Goal: Use online tool/utility: Utilize a website feature to perform a specific function

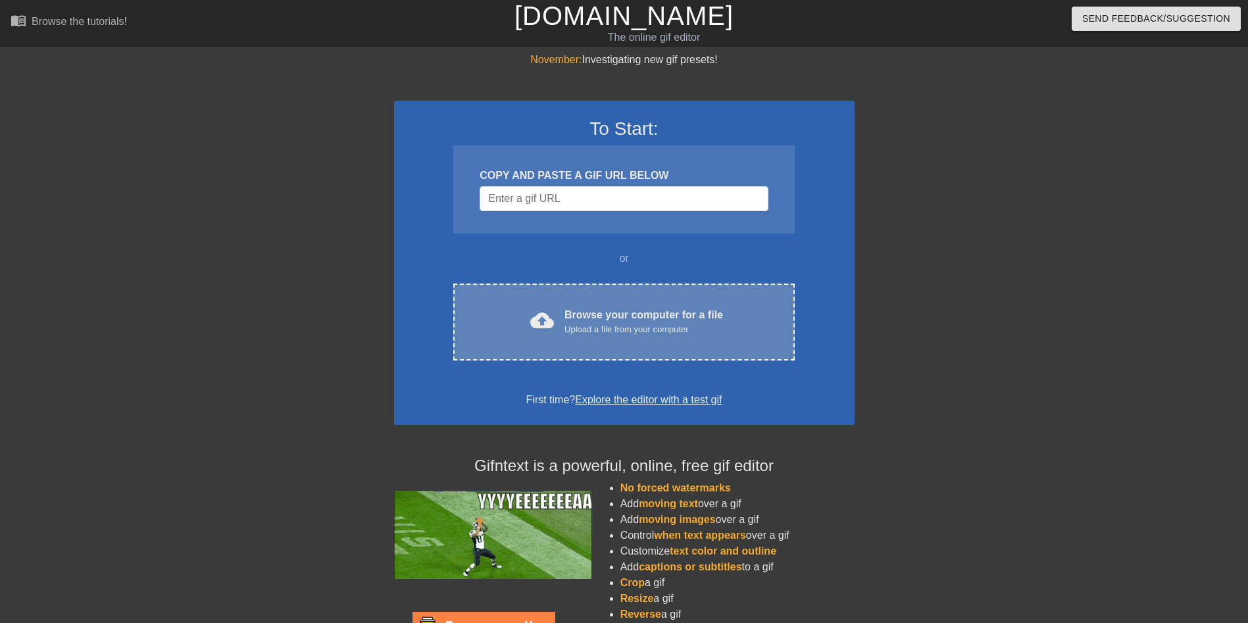
click at [599, 328] on div "Upload a file from your computer" at bounding box center [643, 329] width 159 height 13
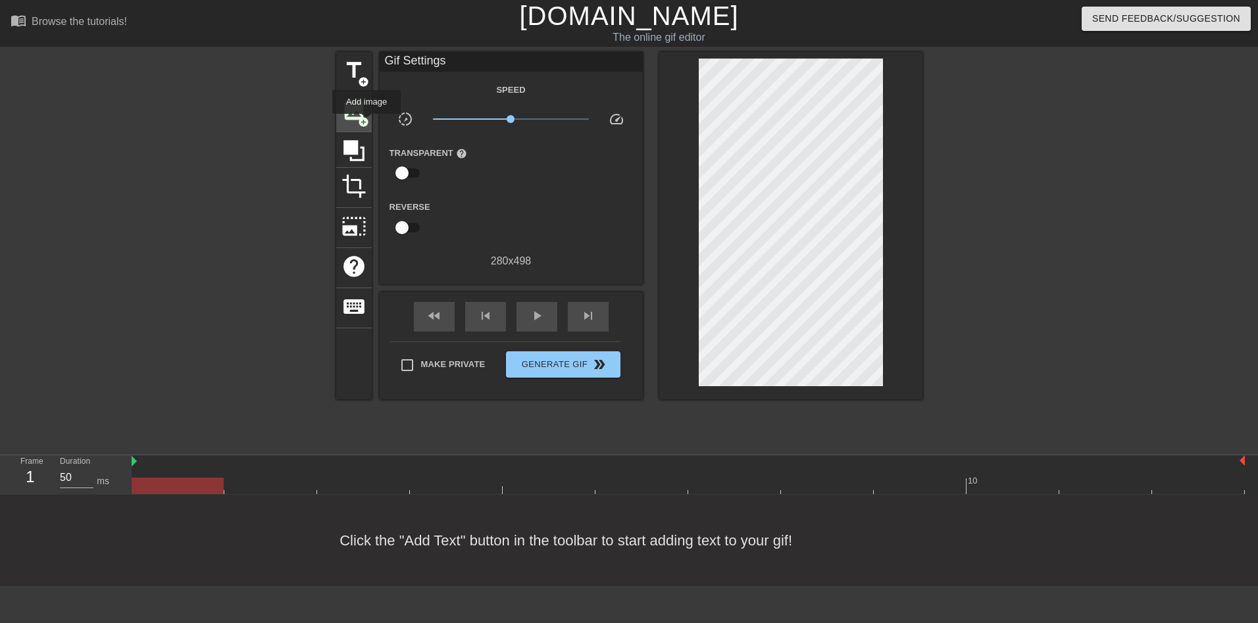
click at [366, 123] on span "add_circle" at bounding box center [363, 121] width 11 height 11
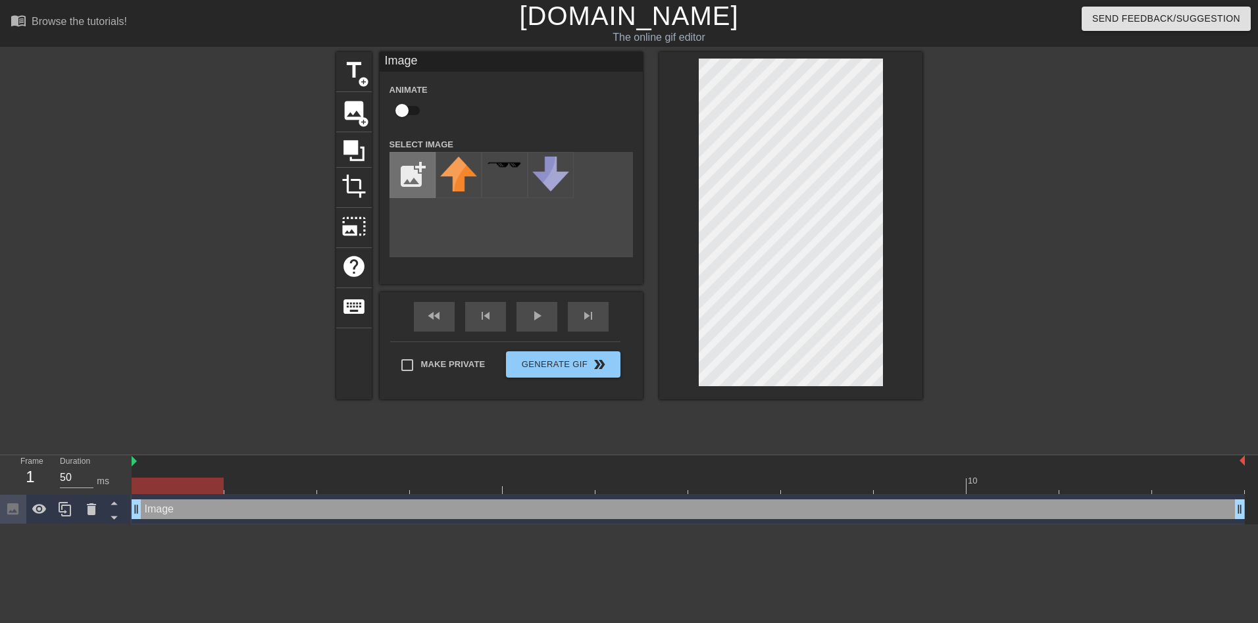
click at [423, 165] on input "file" at bounding box center [412, 175] width 45 height 45
type input "C:\fakepath\flamingtext_com-24254761563.png"
click at [459, 170] on img at bounding box center [458, 167] width 37 height 21
click at [532, 316] on span "play_arrow" at bounding box center [537, 316] width 16 height 16
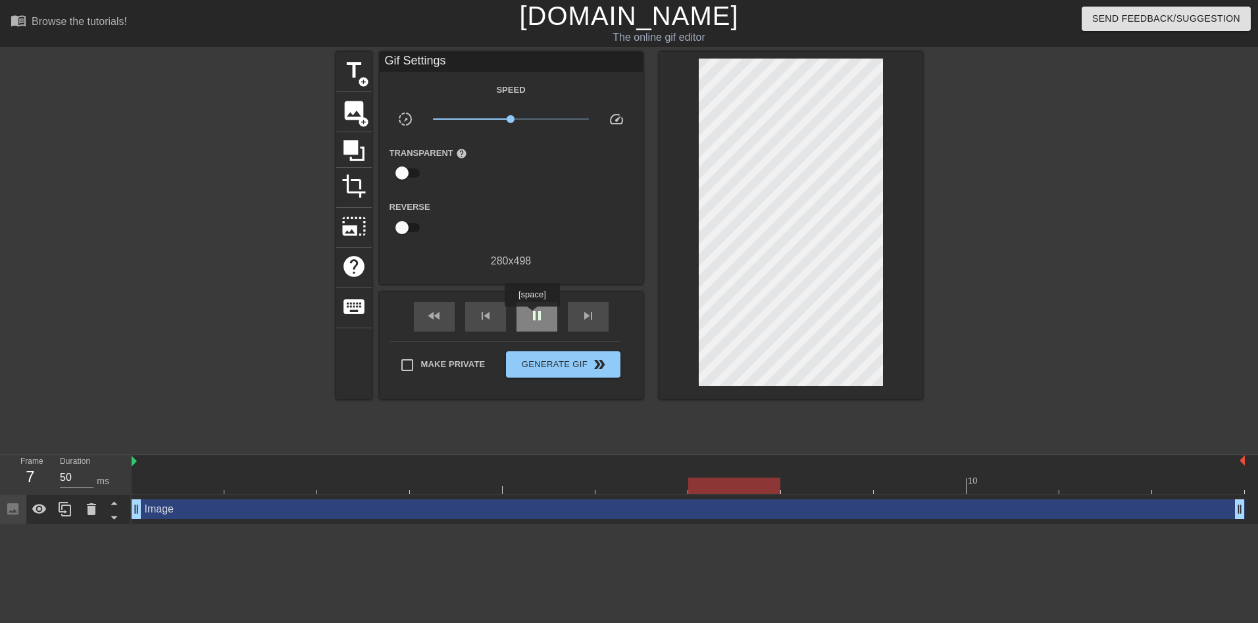
click at [532, 316] on span "pause" at bounding box center [537, 316] width 16 height 16
click at [181, 486] on div at bounding box center [688, 486] width 1113 height 16
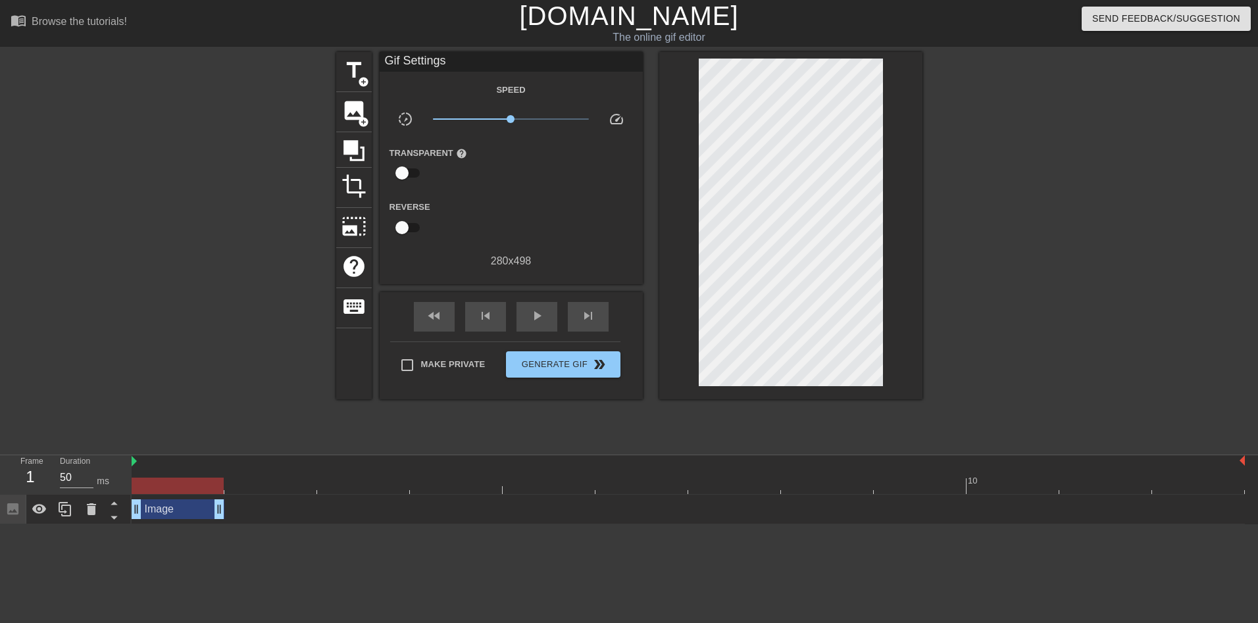
drag, startPoint x: 1237, startPoint y: 503, endPoint x: 240, endPoint y: 509, distance: 996.7
click at [240, 509] on div "Image drag_handle drag_handle" at bounding box center [688, 509] width 1113 height 20
drag, startPoint x: 66, startPoint y: 509, endPoint x: 185, endPoint y: 546, distance: 124.2
click at [170, 524] on html "menu_book Browse the tutorials! [DOMAIN_NAME] The online gif editor Send Feedba…" at bounding box center [629, 262] width 1258 height 524
click at [68, 510] on icon at bounding box center [65, 509] width 16 height 16
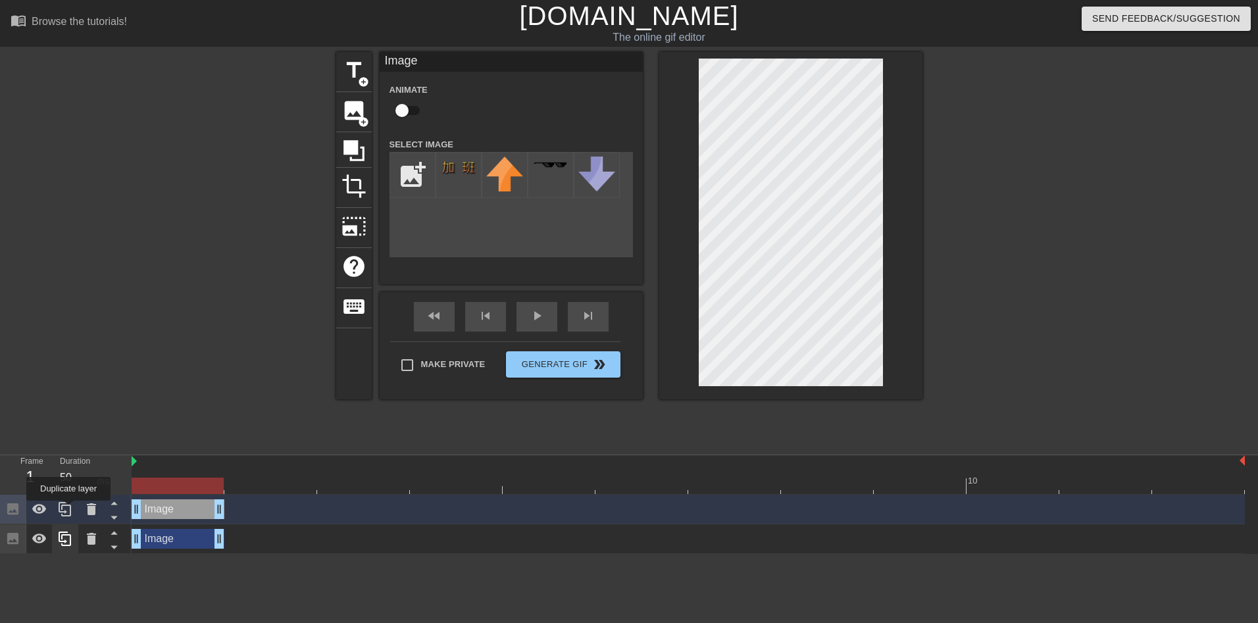
click at [68, 510] on icon at bounding box center [65, 509] width 16 height 16
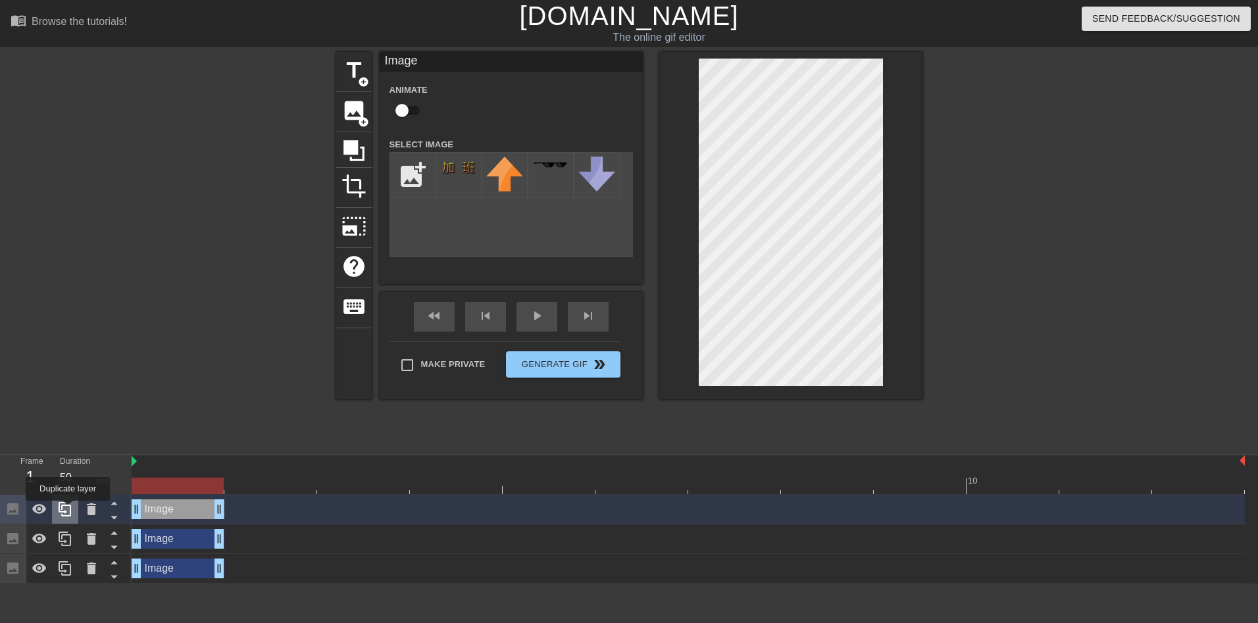
click at [68, 510] on icon at bounding box center [65, 509] width 16 height 16
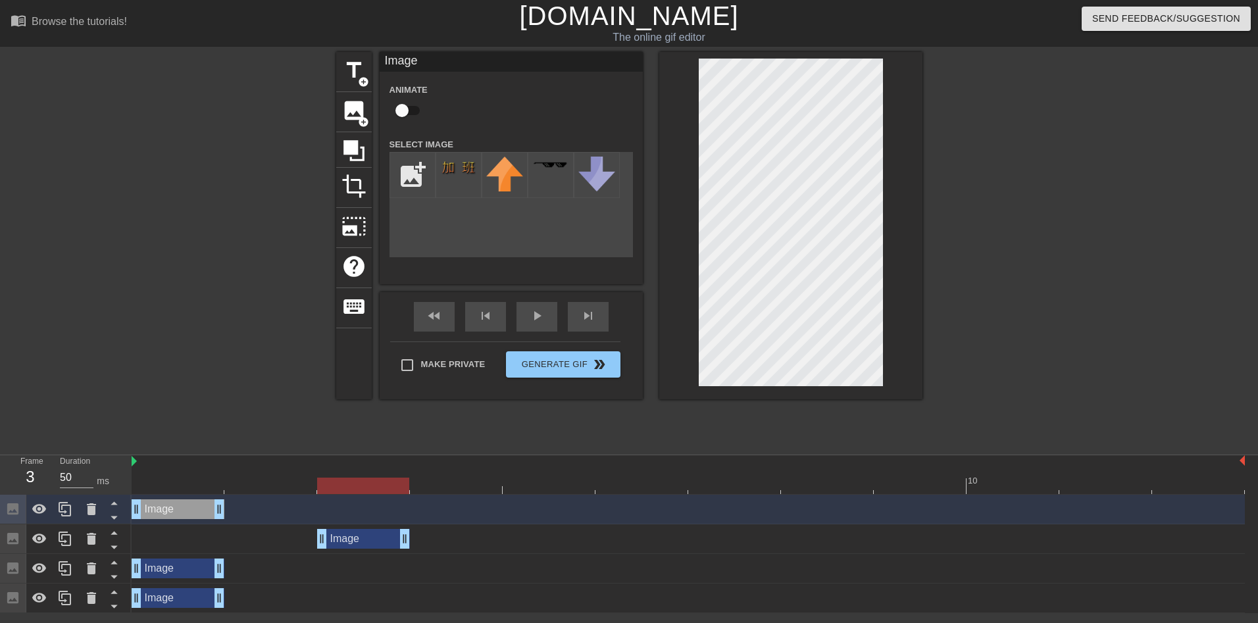
drag, startPoint x: 194, startPoint y: 541, endPoint x: 353, endPoint y: 541, distance: 159.2
click at [353, 541] on div "Image drag_handle drag_handle" at bounding box center [363, 539] width 93 height 20
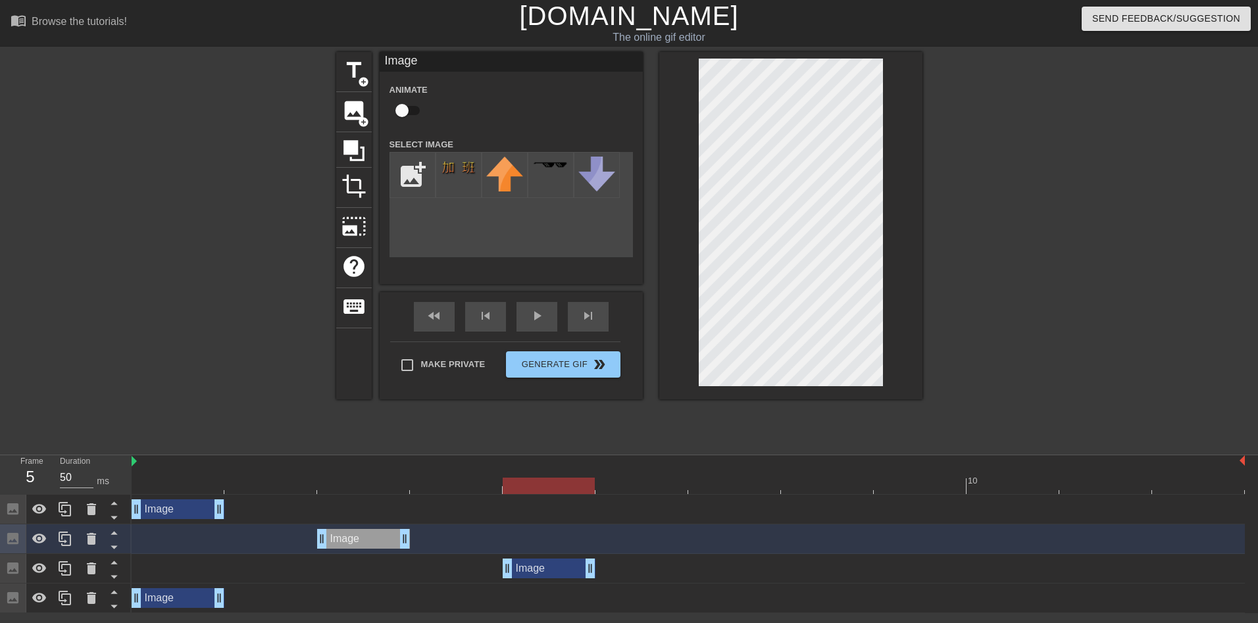
drag, startPoint x: 191, startPoint y: 574, endPoint x: 534, endPoint y: 562, distance: 342.3
click at [534, 562] on div "Image drag_handle drag_handle" at bounding box center [549, 569] width 93 height 20
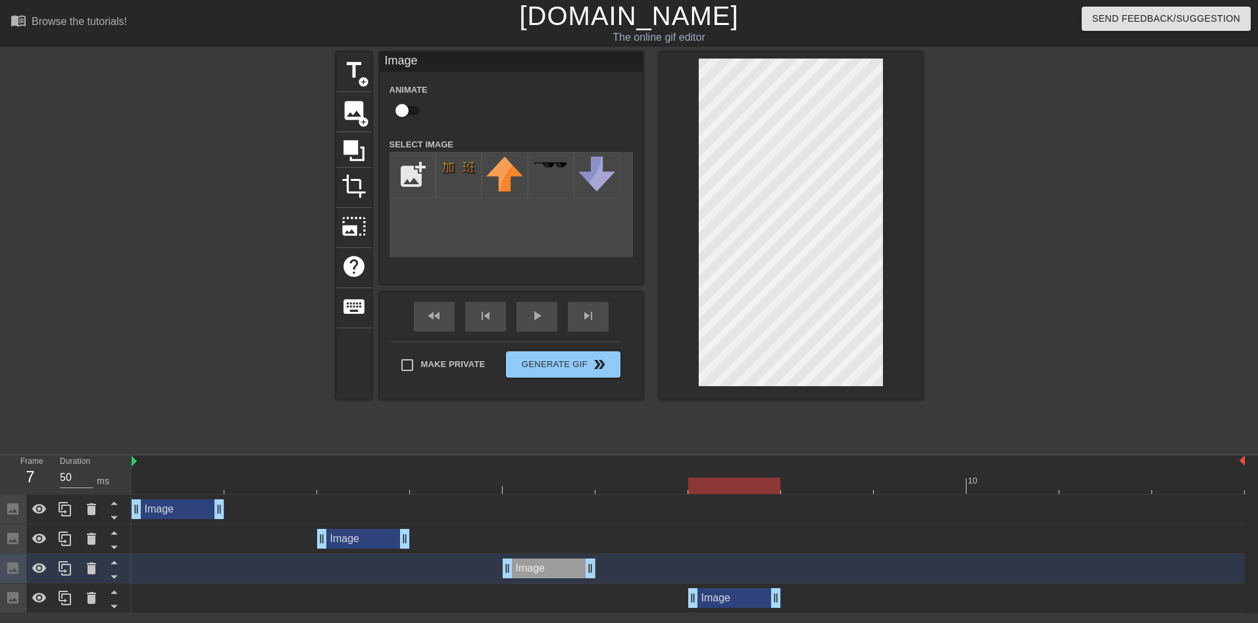
drag, startPoint x: 249, startPoint y: 606, endPoint x: 749, endPoint y: 597, distance: 499.4
click at [749, 597] on div "Image drag_handle drag_handle" at bounding box center [734, 598] width 93 height 20
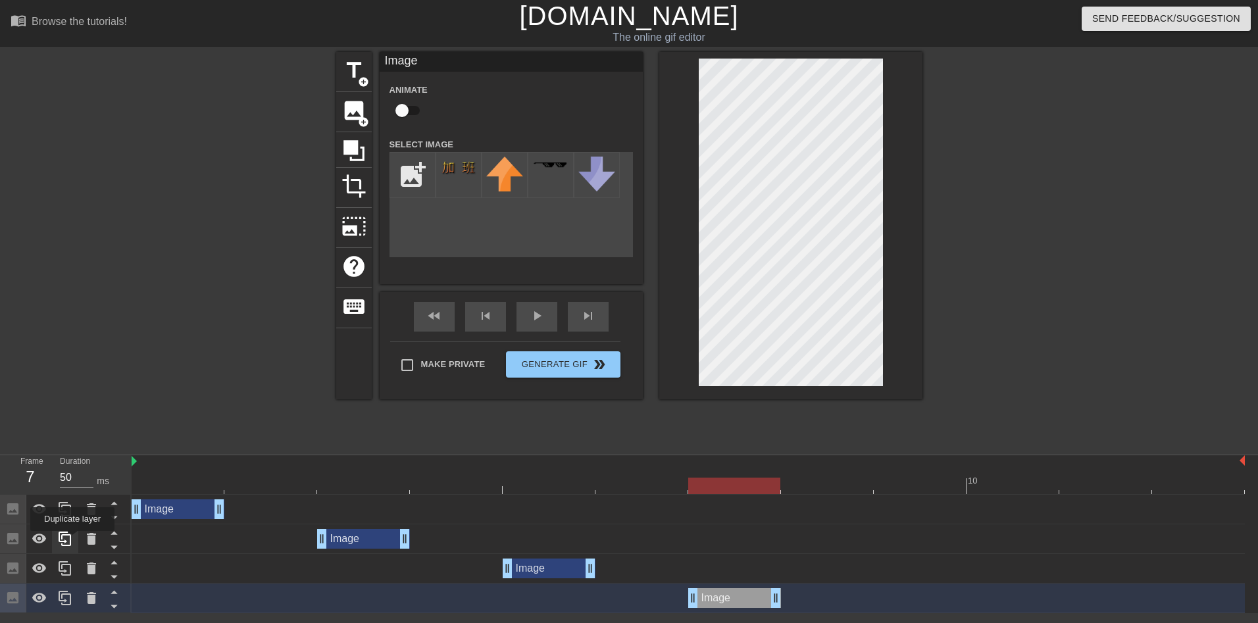
click at [68, 539] on icon at bounding box center [65, 539] width 16 height 16
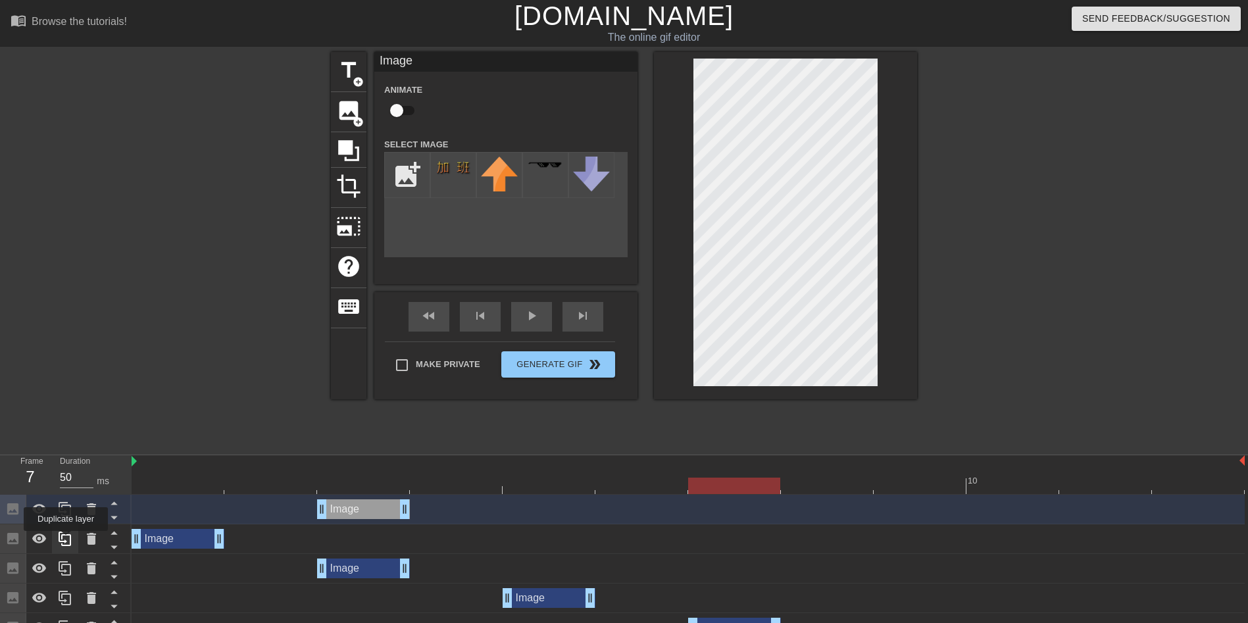
click at [66, 540] on icon at bounding box center [65, 539] width 16 height 16
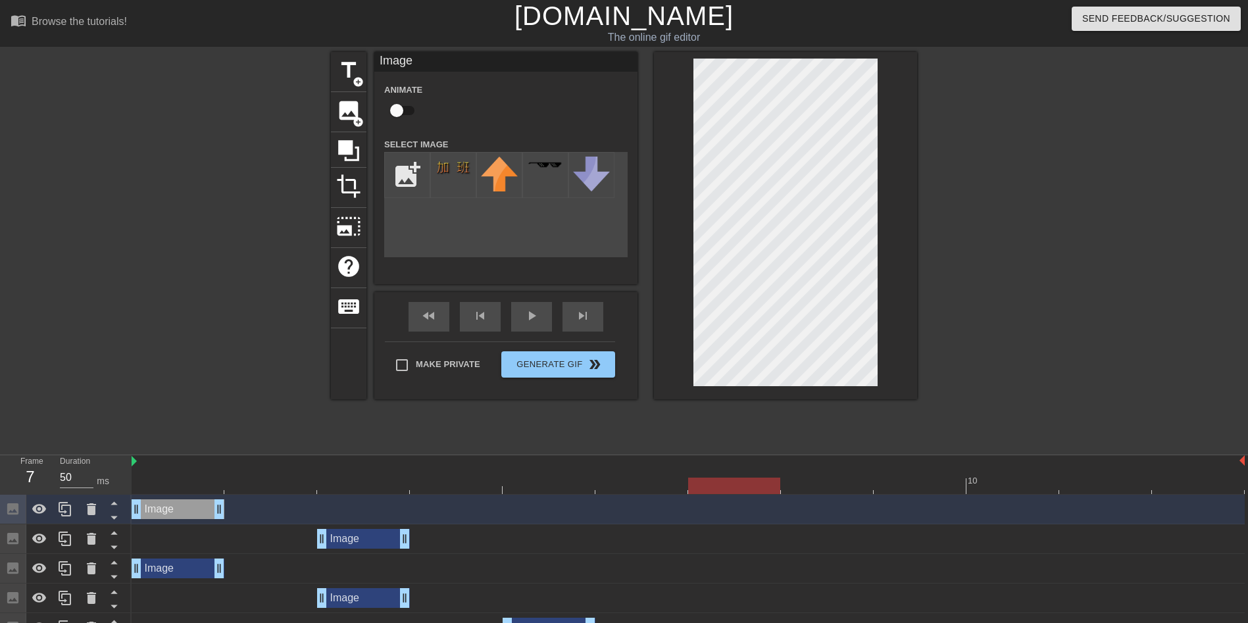
scroll to position [52, 0]
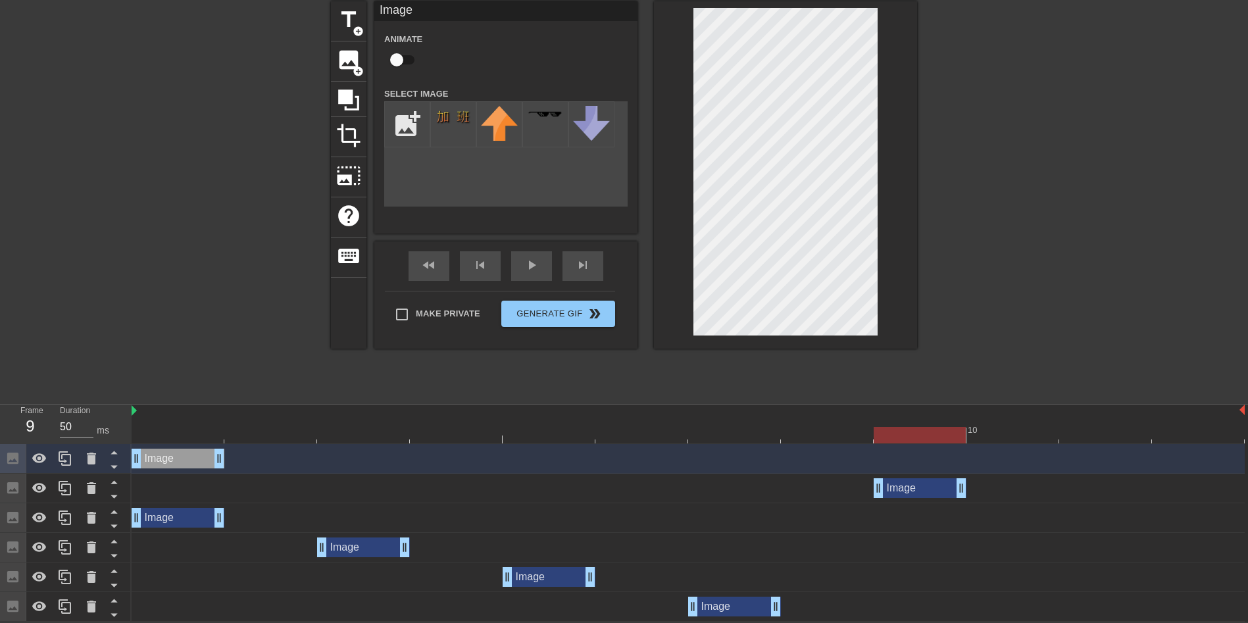
drag, startPoint x: 403, startPoint y: 497, endPoint x: 918, endPoint y: 503, distance: 514.5
click at [918, 503] on div "Image drag_handle drag_handle Image drag_handle drag_handle Image drag_handle d…" at bounding box center [690, 533] width 1116 height 178
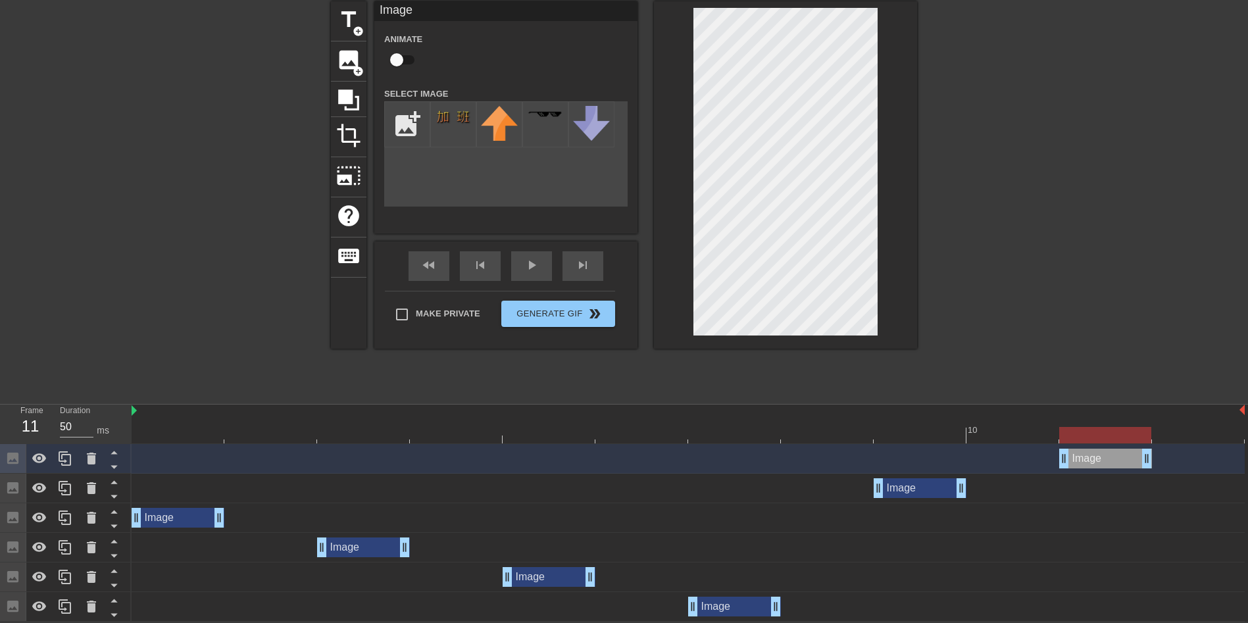
drag, startPoint x: 199, startPoint y: 459, endPoint x: 1103, endPoint y: 462, distance: 903.9
click at [1103, 462] on div "Image drag_handle drag_handle" at bounding box center [1105, 459] width 93 height 20
click at [530, 267] on span "play_arrow" at bounding box center [532, 265] width 16 height 16
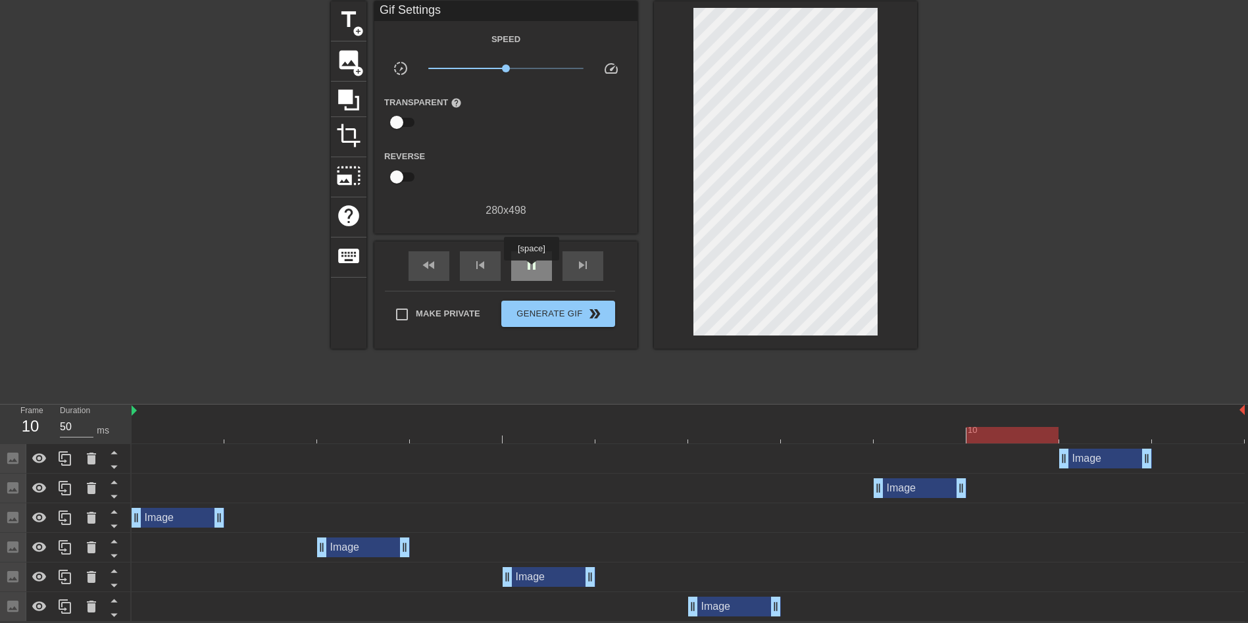
click at [531, 270] on span "pause" at bounding box center [532, 265] width 16 height 16
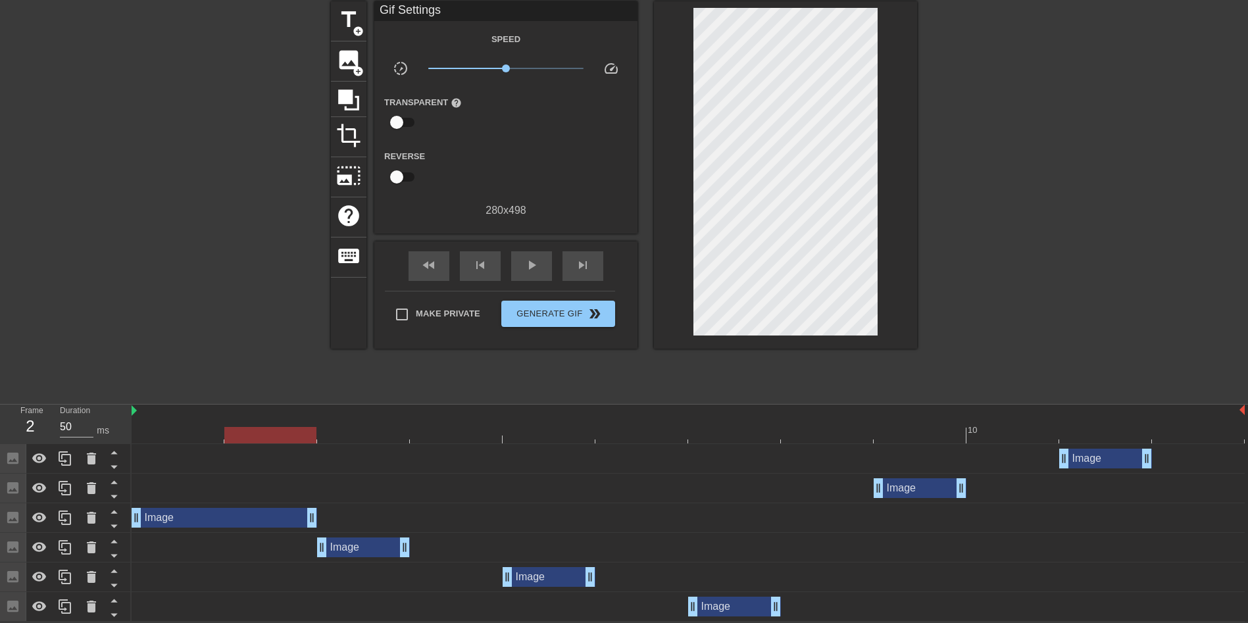
drag, startPoint x: 217, startPoint y: 507, endPoint x: 264, endPoint y: 506, distance: 47.4
click at [264, 506] on div "Image drag_handle drag_handle" at bounding box center [688, 518] width 1113 height 30
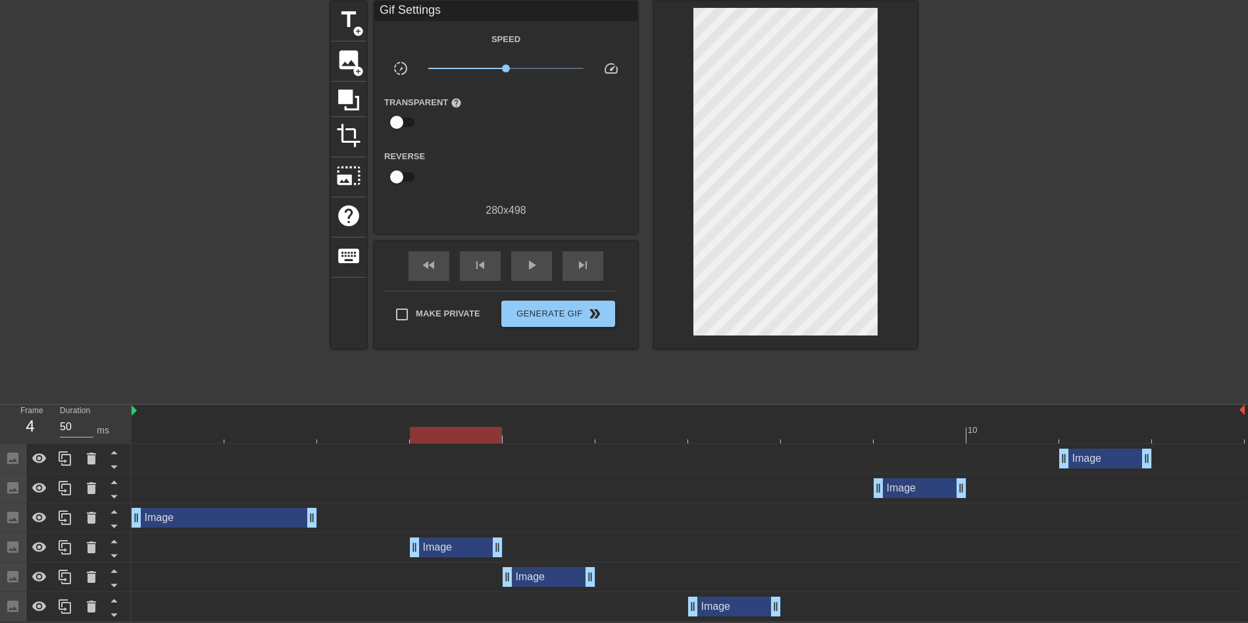
drag, startPoint x: 374, startPoint y: 549, endPoint x: 457, endPoint y: 550, distance: 82.9
click at [457, 550] on div "Image drag_handle drag_handle" at bounding box center [456, 547] width 93 height 20
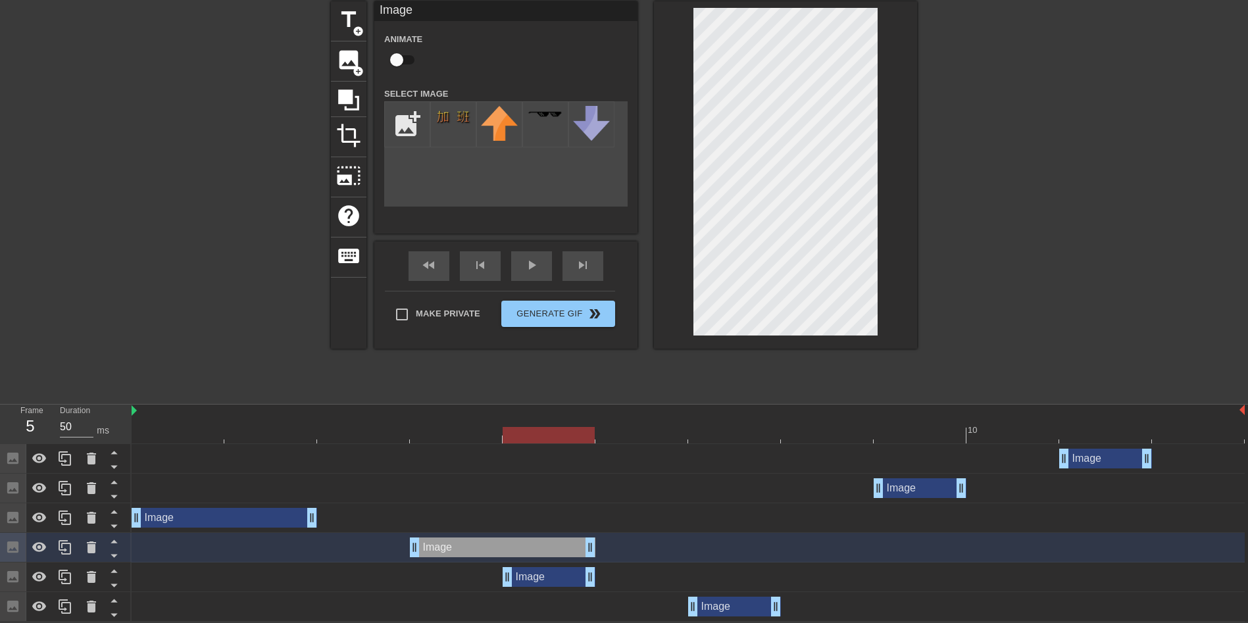
drag, startPoint x: 499, startPoint y: 541, endPoint x: 575, endPoint y: 543, distance: 75.7
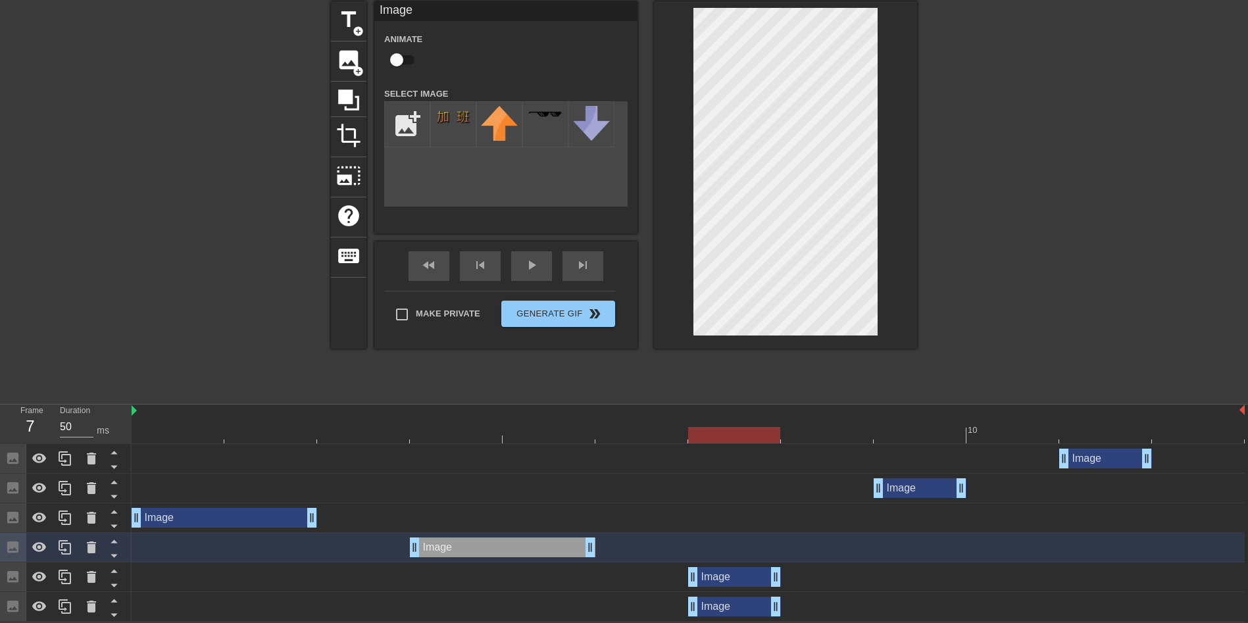
drag, startPoint x: 557, startPoint y: 571, endPoint x: 739, endPoint y: 586, distance: 183.5
click at [739, 586] on div "Image drag_handle drag_handle" at bounding box center [688, 577] width 1113 height 30
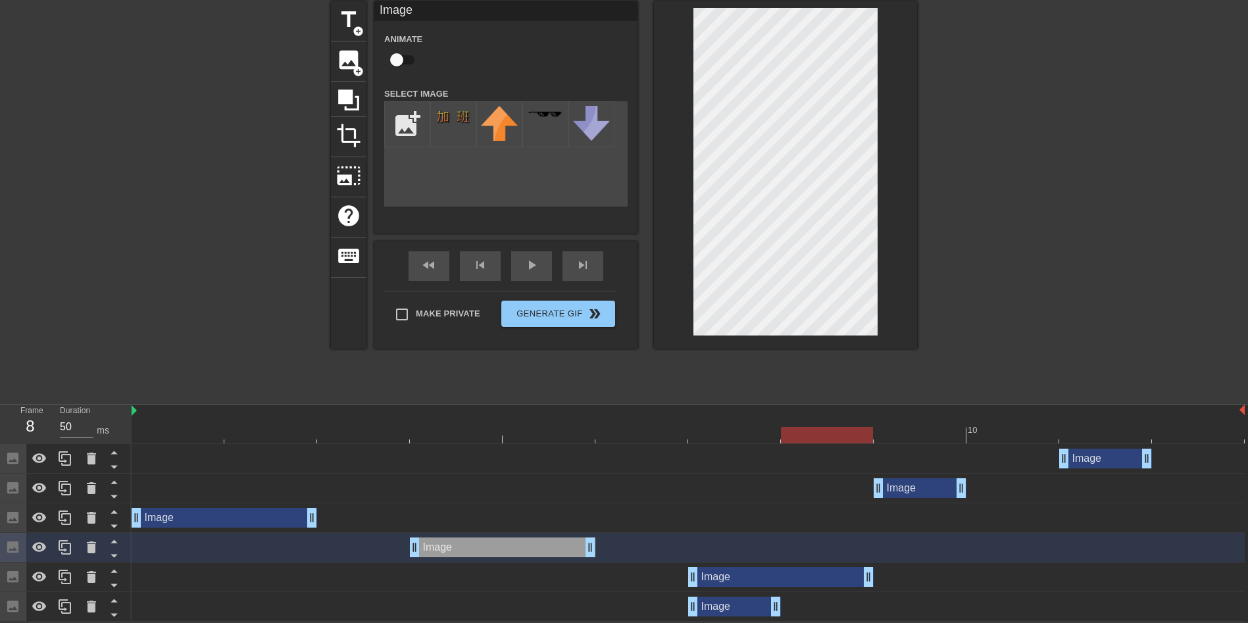
drag, startPoint x: 775, startPoint y: 576, endPoint x: 839, endPoint y: 580, distance: 63.9
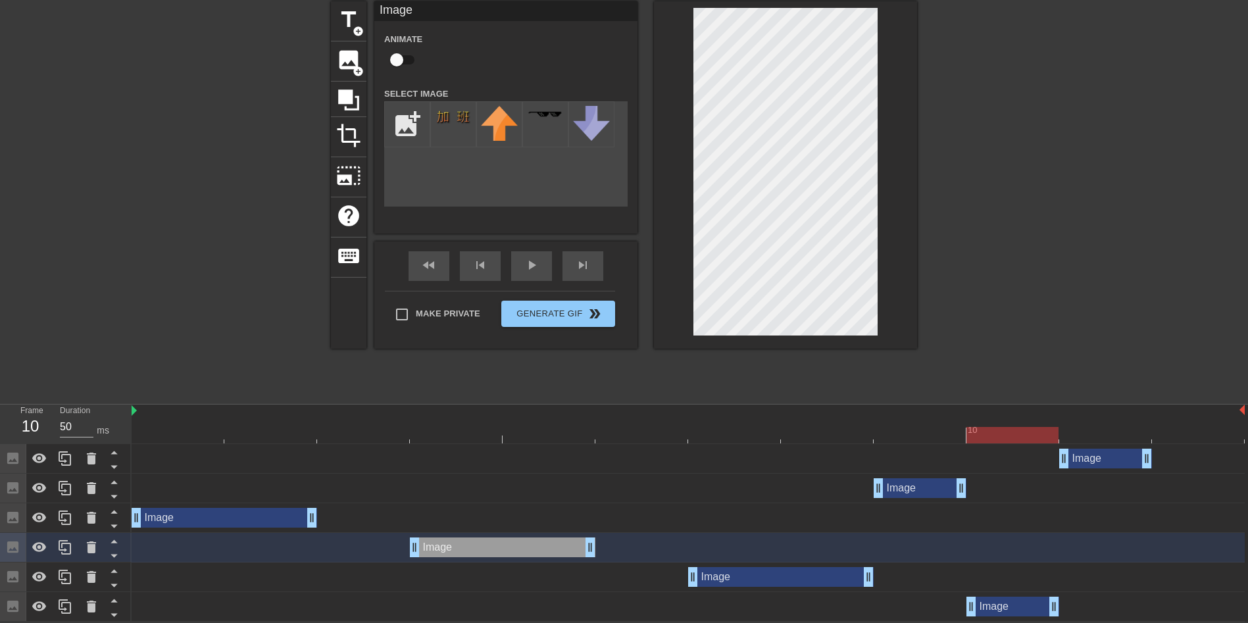
drag, startPoint x: 733, startPoint y: 602, endPoint x: 993, endPoint y: 608, distance: 260.6
click at [993, 608] on div "Image drag_handle drag_handle" at bounding box center [1012, 607] width 93 height 20
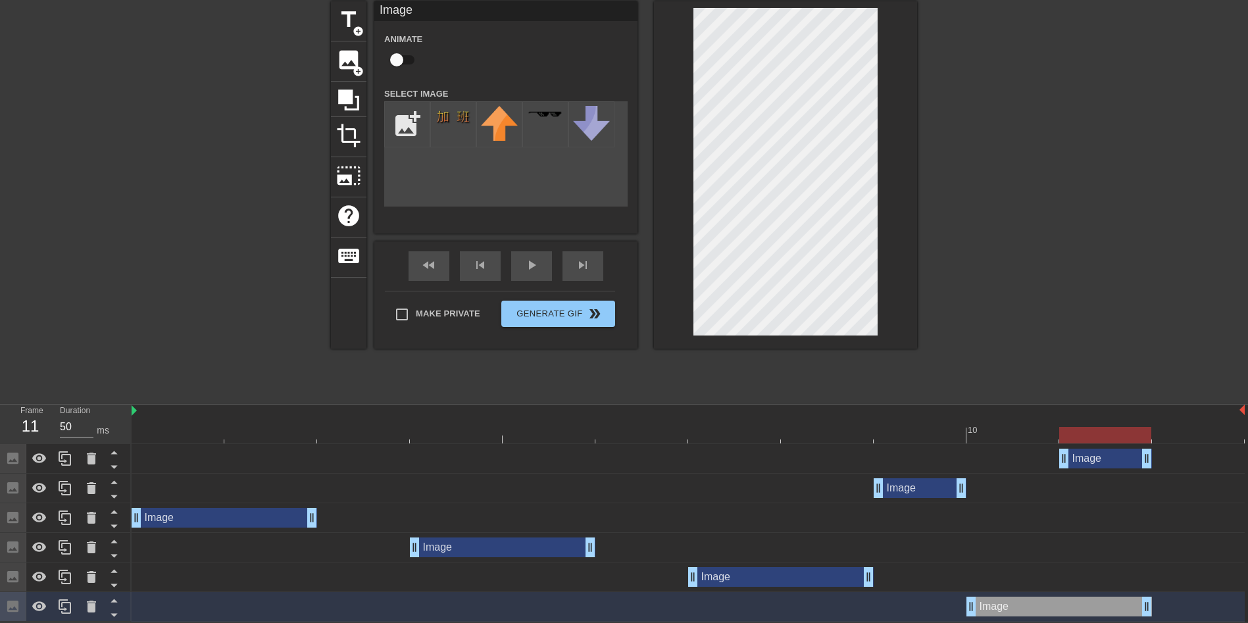
drag, startPoint x: 1058, startPoint y: 605, endPoint x: 1114, endPoint y: 608, distance: 56.0
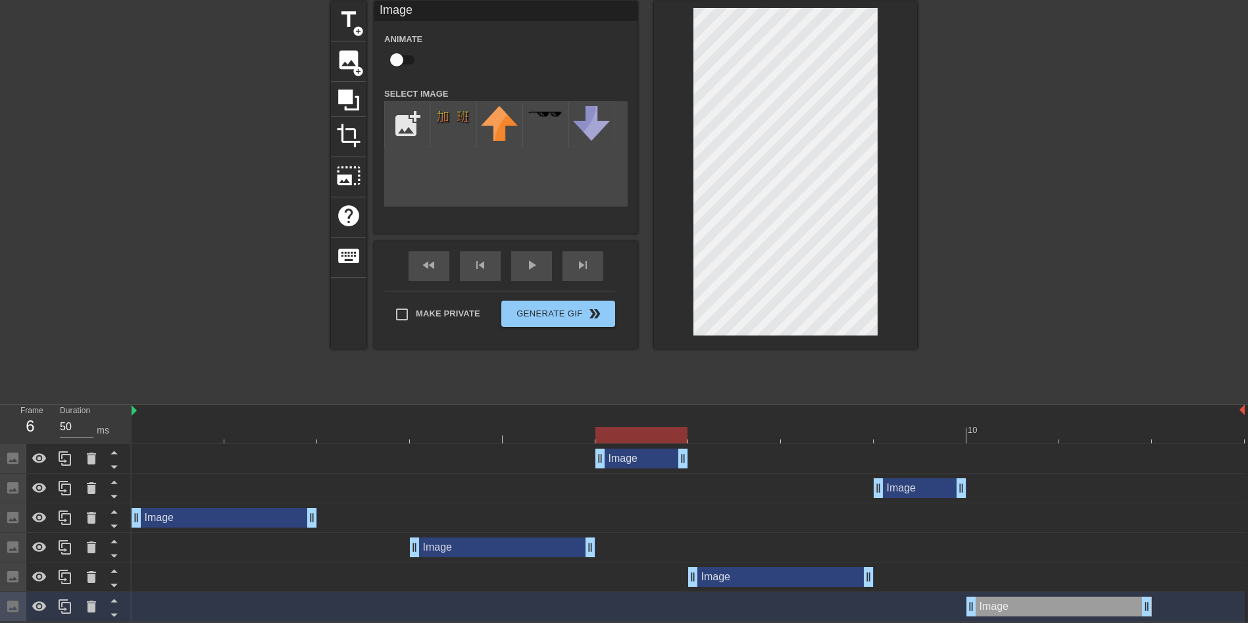
drag, startPoint x: 1118, startPoint y: 457, endPoint x: 675, endPoint y: 454, distance: 442.8
click at [675, 454] on div "Image drag_handle drag_handle" at bounding box center [641, 459] width 93 height 20
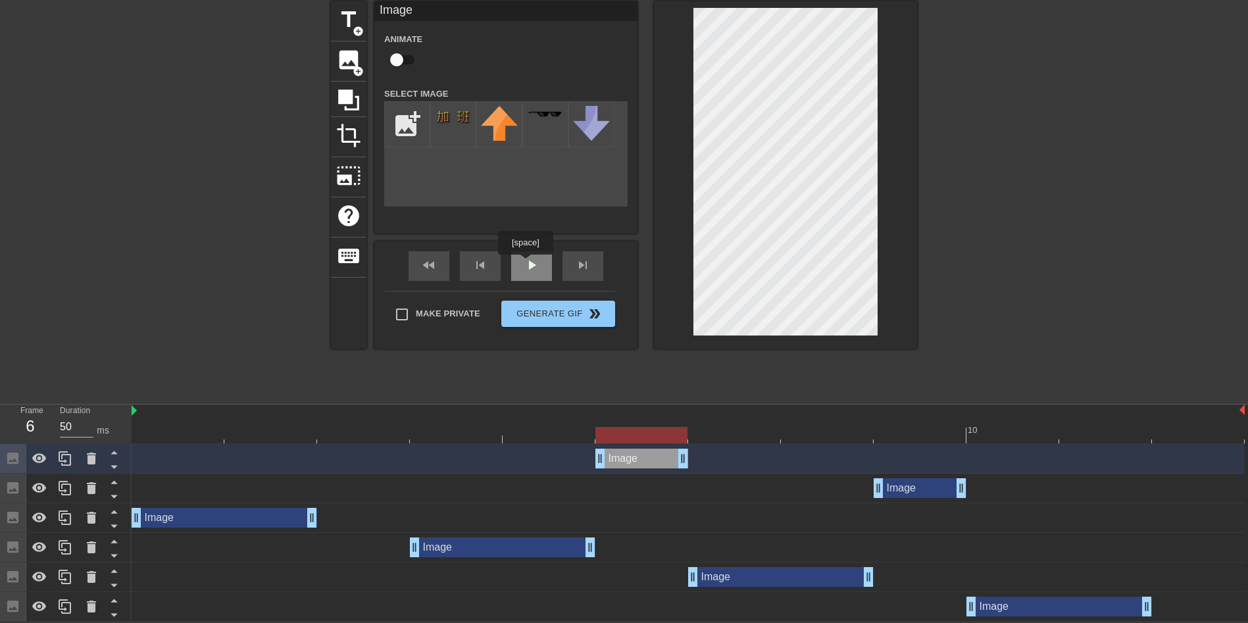
click at [530, 263] on span "play_arrow" at bounding box center [532, 265] width 16 height 16
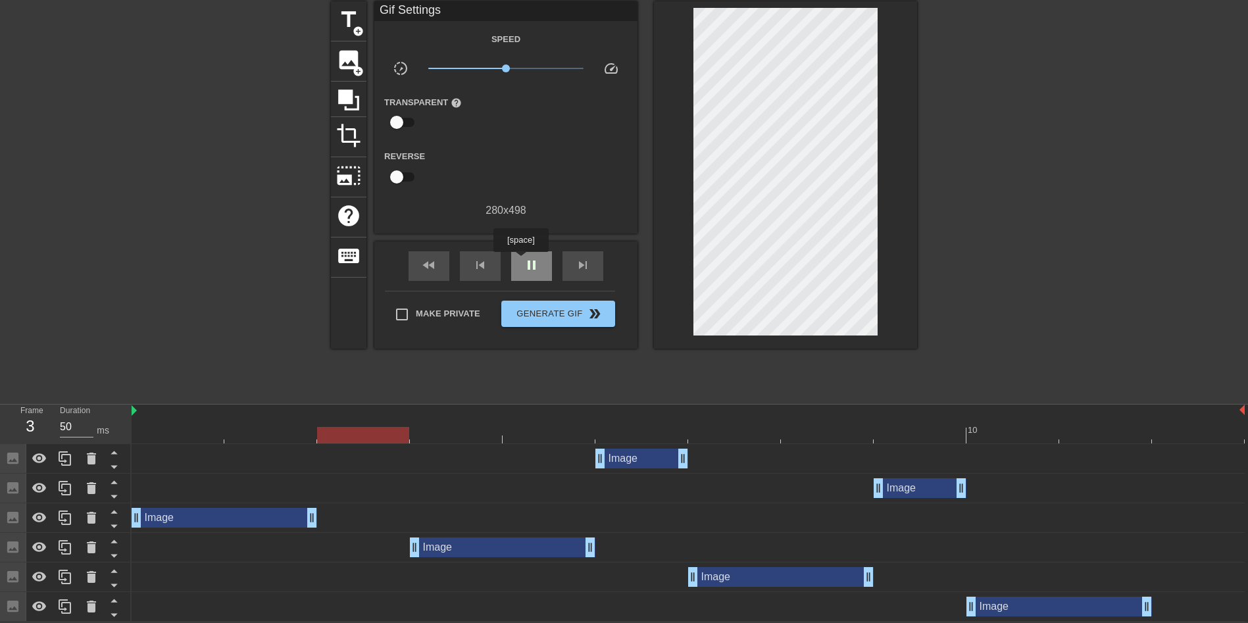
click at [520, 261] on div "pause" at bounding box center [531, 266] width 41 height 30
click at [94, 457] on icon at bounding box center [91, 459] width 9 height 12
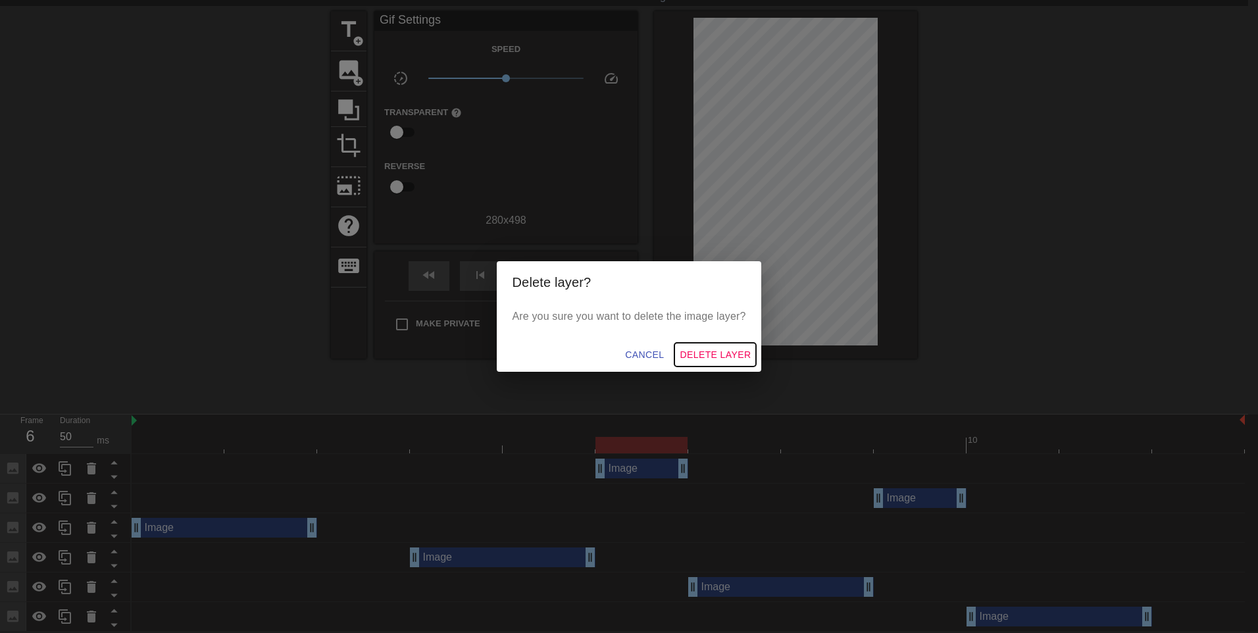
click at [717, 349] on span "Delete Layer" at bounding box center [715, 355] width 71 height 16
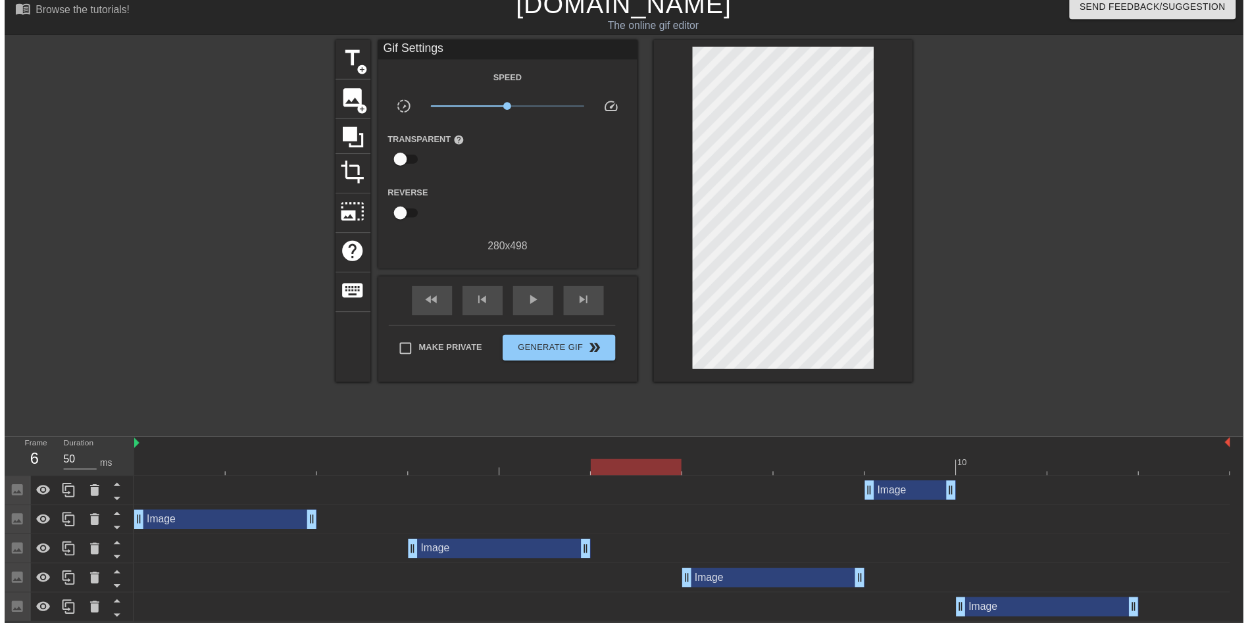
scroll to position [22, 0]
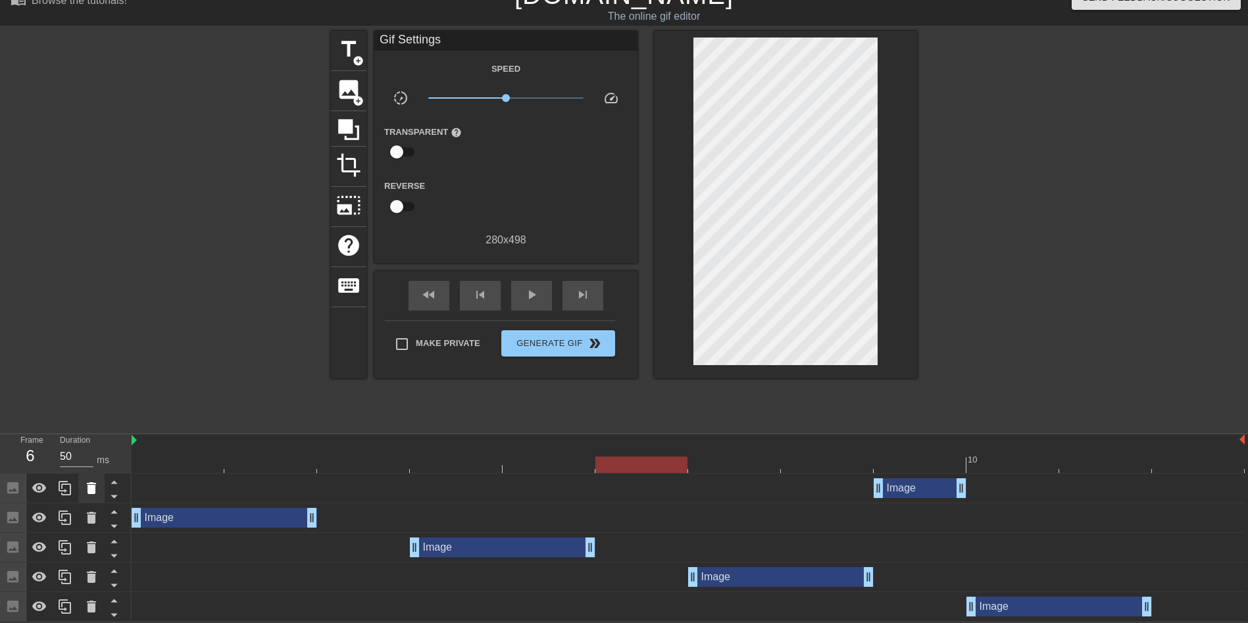
click at [93, 485] on icon at bounding box center [92, 488] width 16 height 16
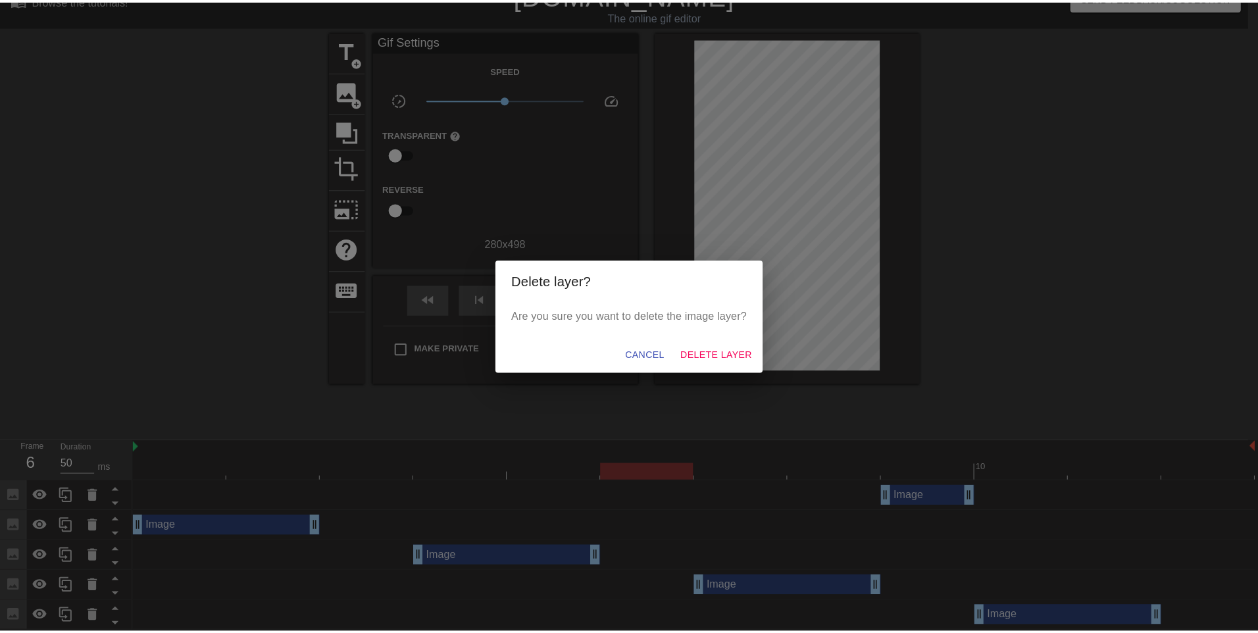
scroll to position [12, 0]
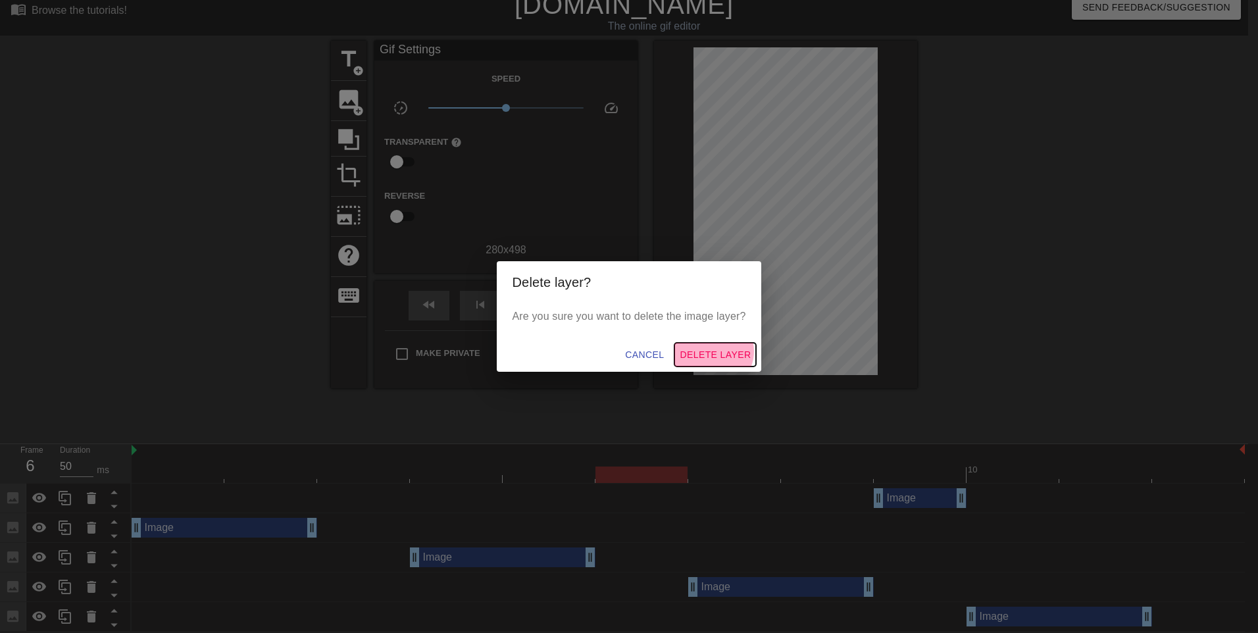
click at [716, 351] on span "Delete Layer" at bounding box center [715, 355] width 71 height 16
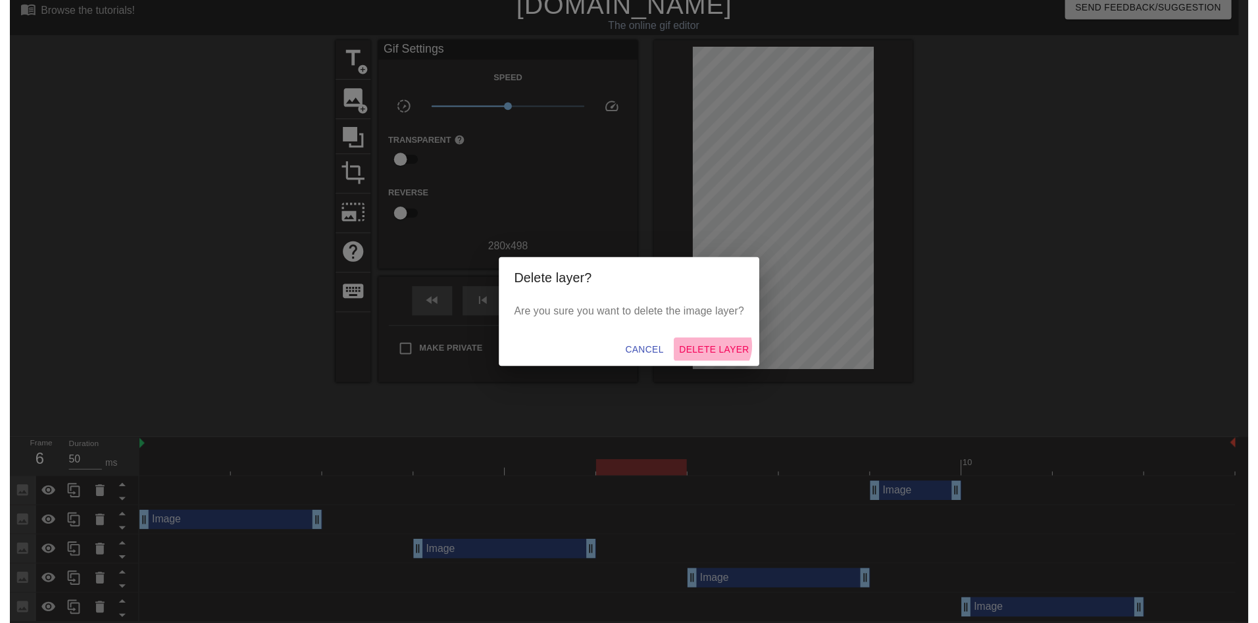
scroll to position [0, 0]
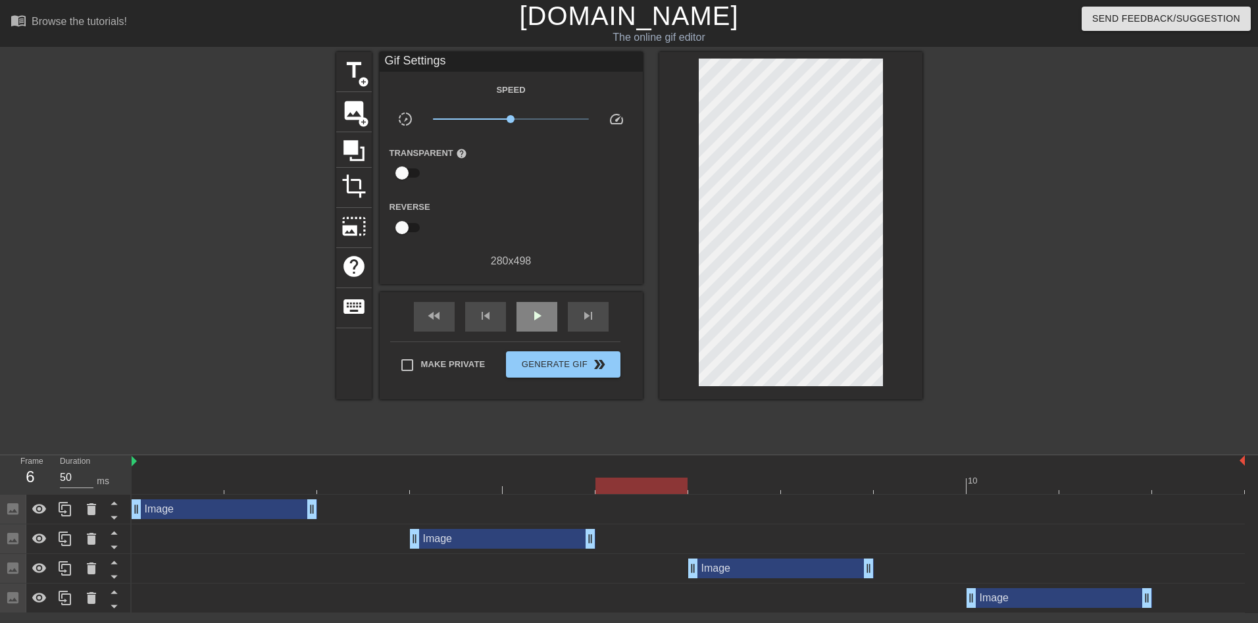
click at [547, 330] on div "play_arrow" at bounding box center [536, 317] width 41 height 30
click at [541, 316] on span "pause" at bounding box center [537, 316] width 16 height 16
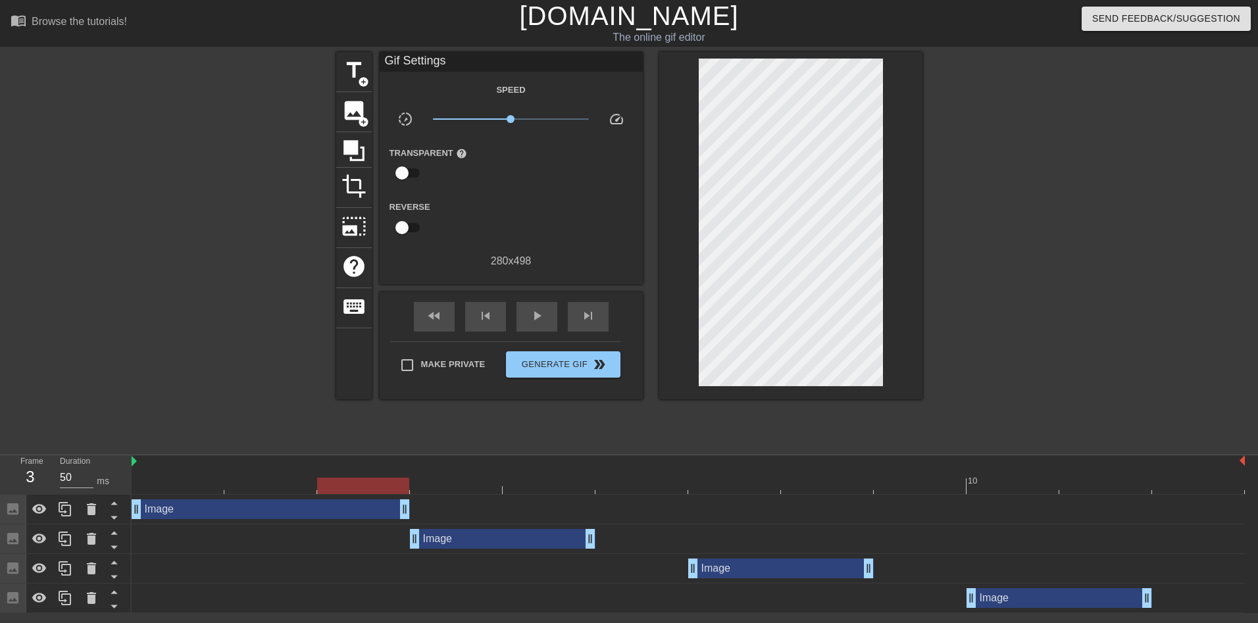
drag, startPoint x: 314, startPoint y: 500, endPoint x: 393, endPoint y: 498, distance: 79.6
click at [393, 498] on div "Image drag_handle drag_handle" at bounding box center [688, 510] width 1113 height 30
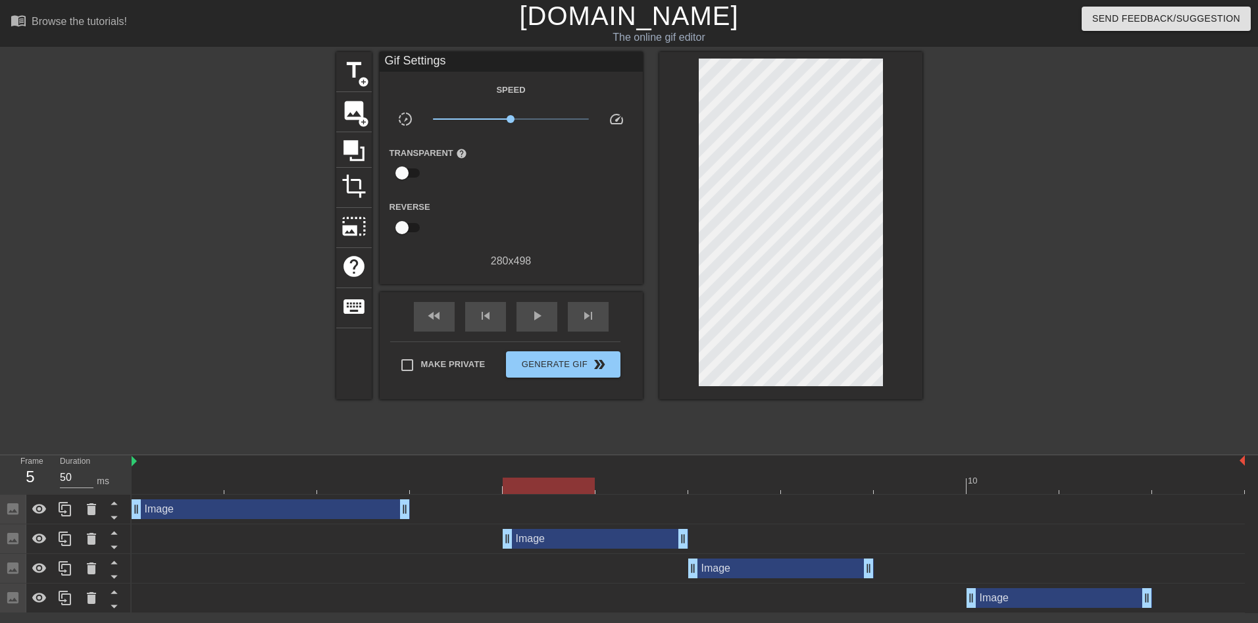
drag, startPoint x: 539, startPoint y: 544, endPoint x: 707, endPoint y: 540, distance: 168.5
click at [625, 546] on div "Image drag_handle drag_handle" at bounding box center [596, 539] width 186 height 20
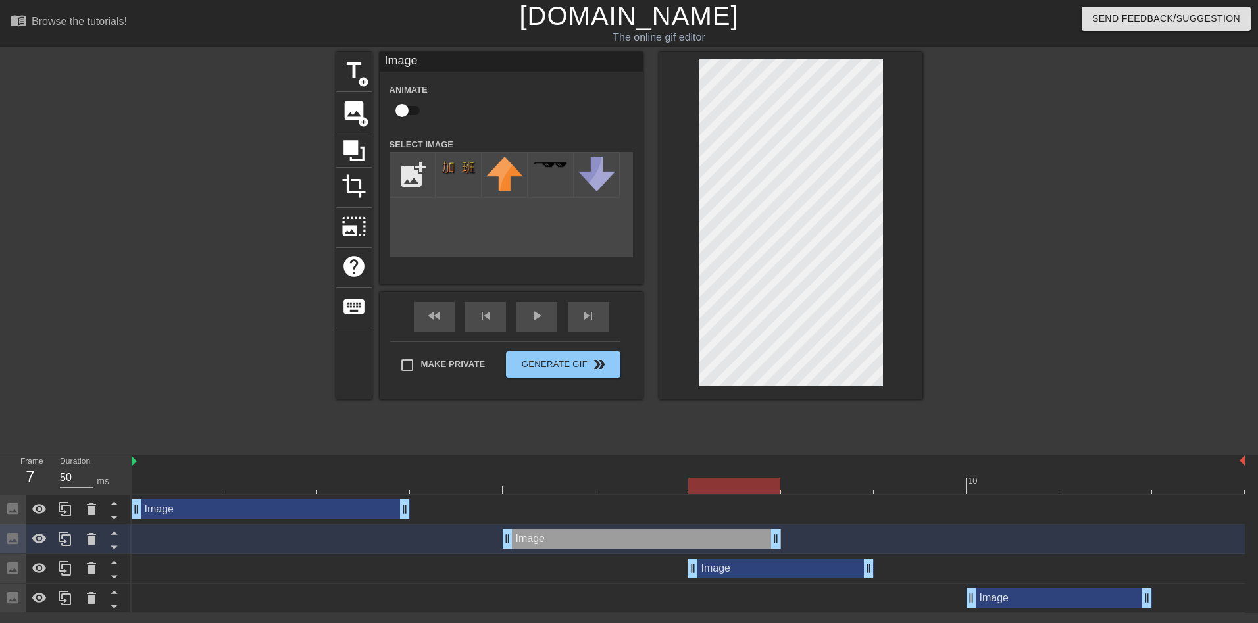
drag, startPoint x: 684, startPoint y: 537, endPoint x: 751, endPoint y: 540, distance: 67.2
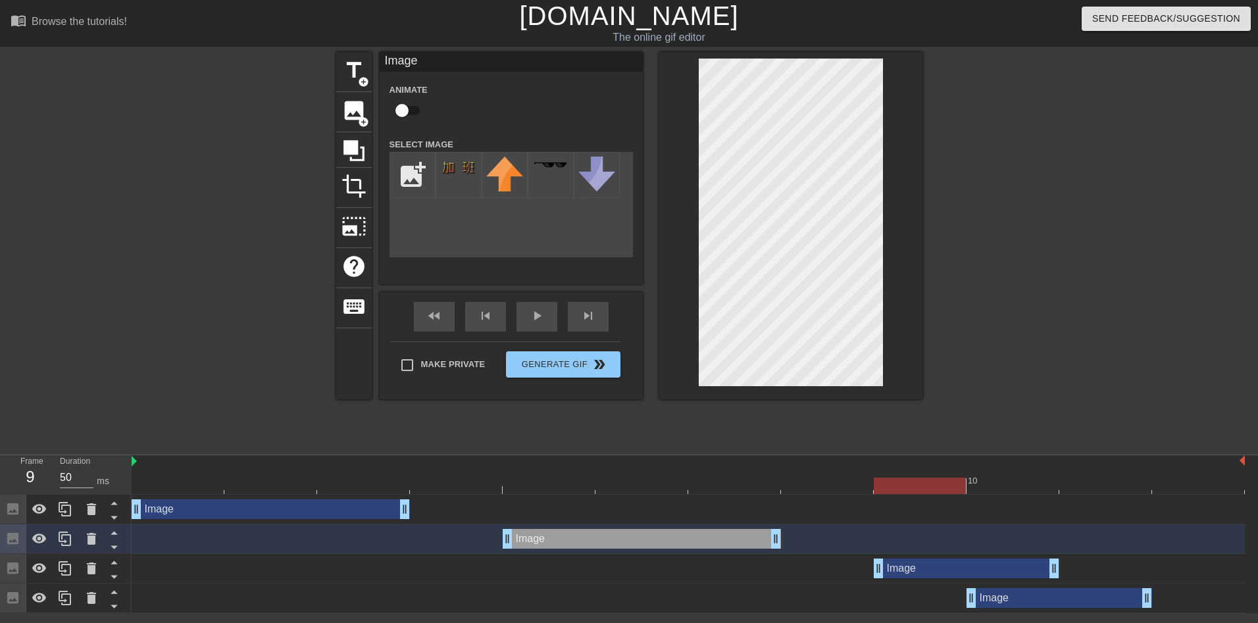
drag, startPoint x: 891, startPoint y: 576, endPoint x: 972, endPoint y: 574, distance: 80.3
click at [972, 574] on div "Image drag_handle drag_handle" at bounding box center [967, 569] width 186 height 20
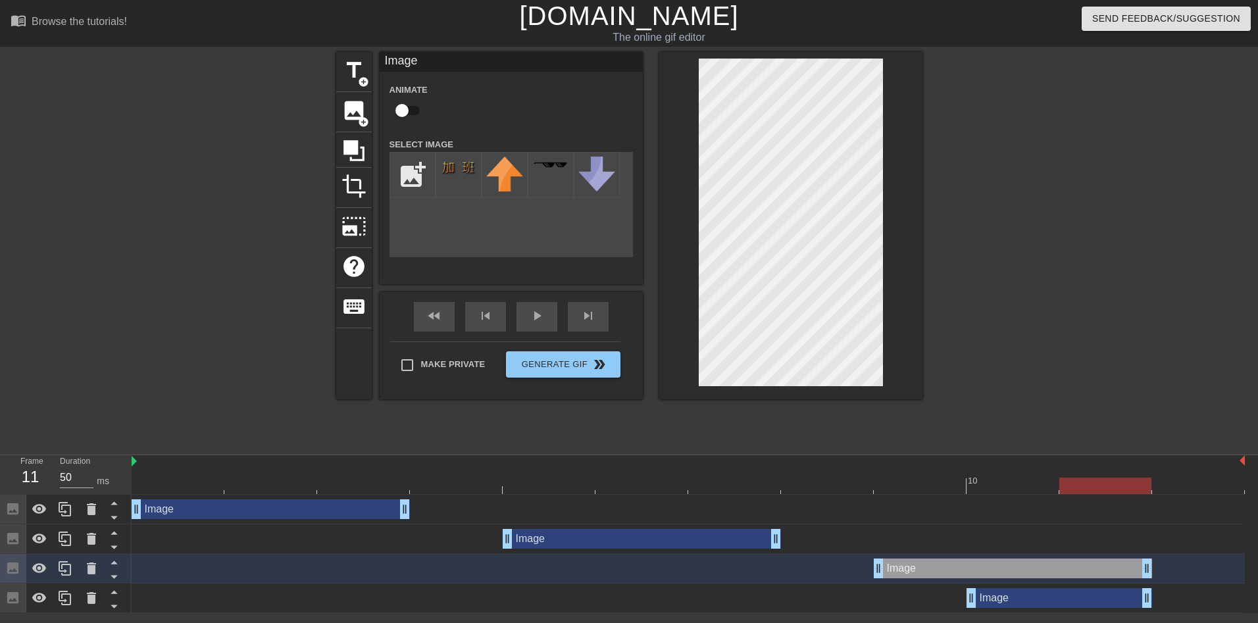
drag, startPoint x: 1059, startPoint y: 568, endPoint x: 1137, endPoint y: 576, distance: 79.3
click at [101, 596] on div at bounding box center [91, 598] width 26 height 29
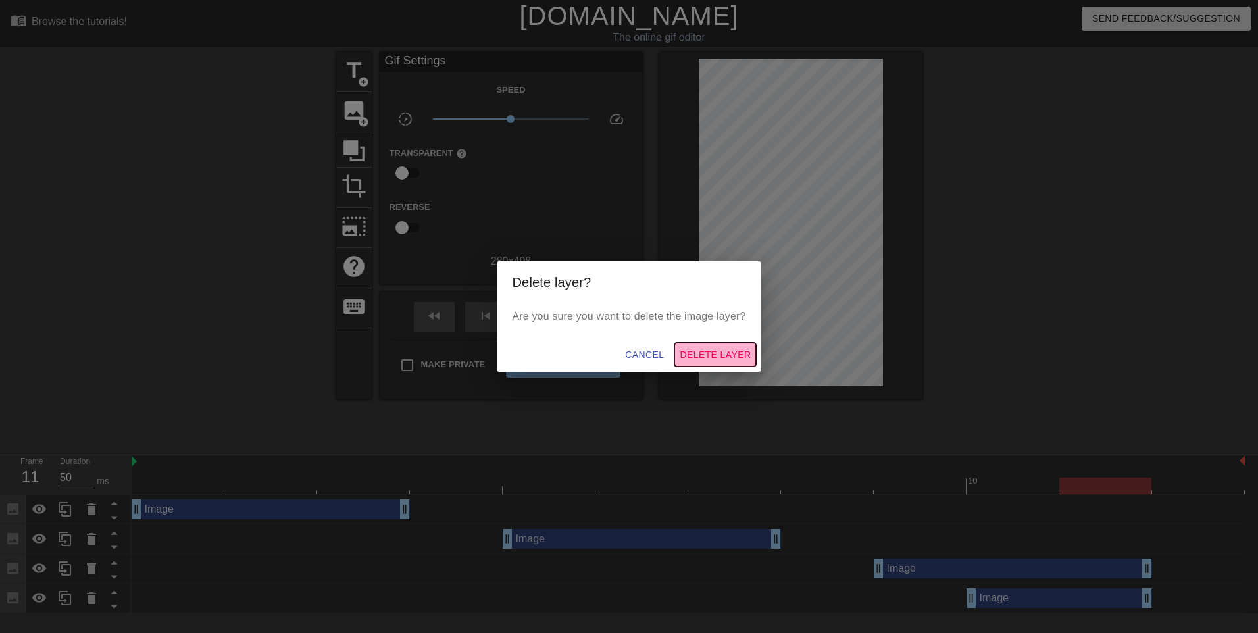
click at [720, 355] on span "Delete Layer" at bounding box center [715, 355] width 71 height 16
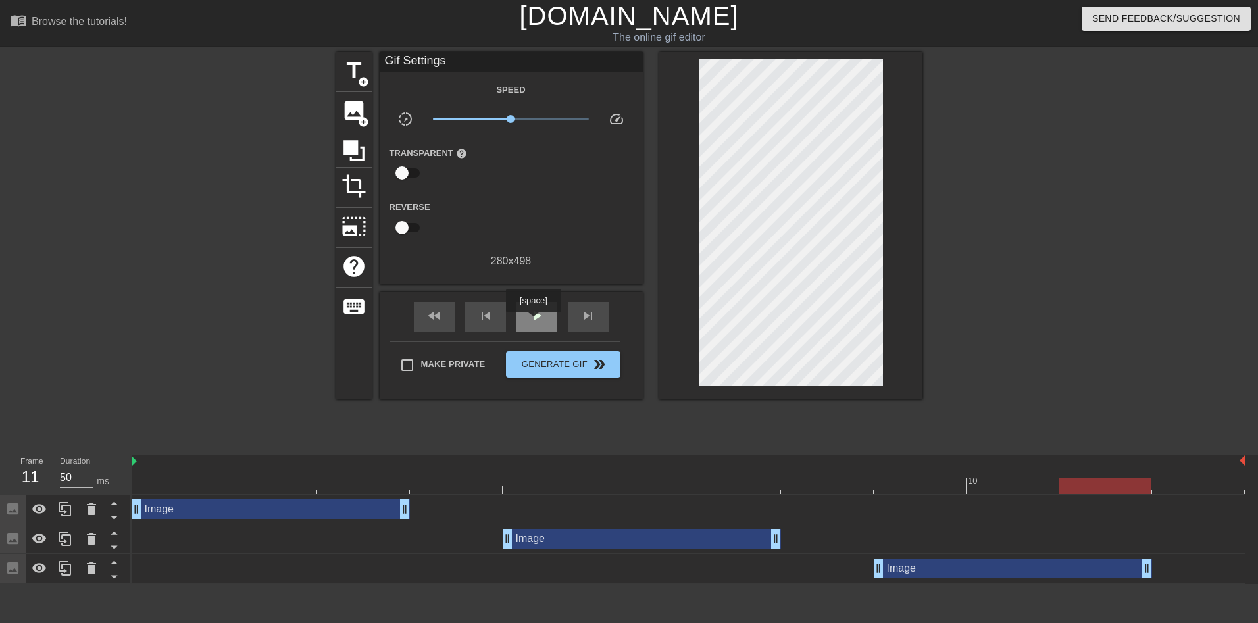
click at [537, 320] on span "play_arrow" at bounding box center [537, 316] width 16 height 16
click at [561, 370] on span "Generate Gif double_arrow" at bounding box center [562, 365] width 103 height 16
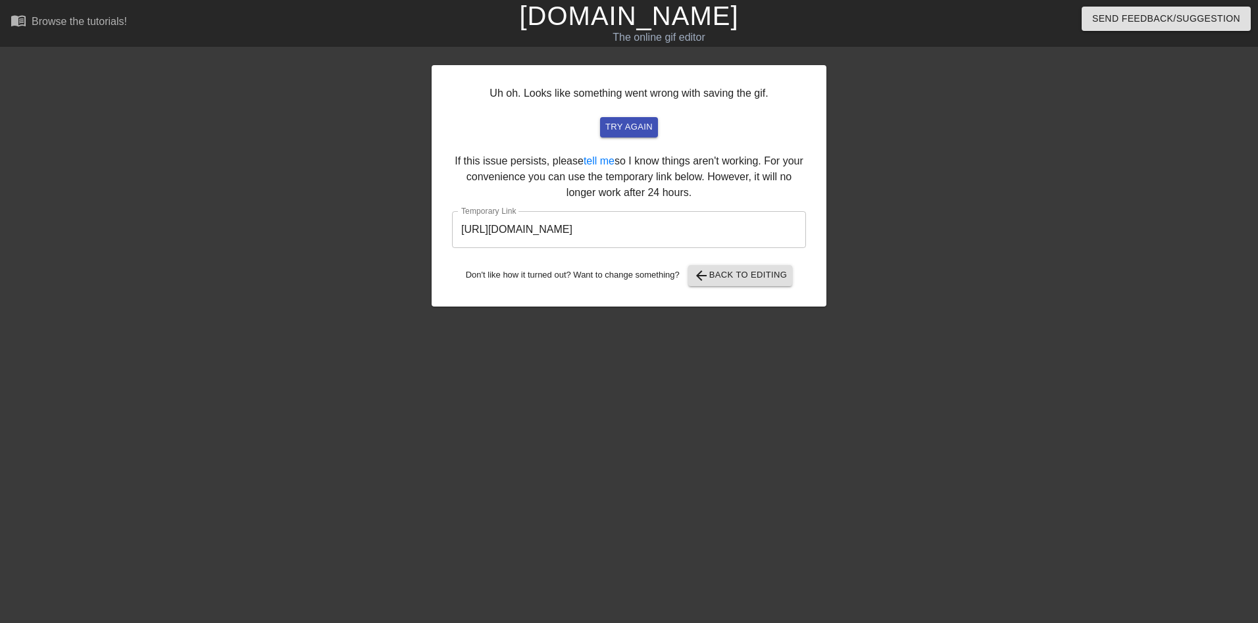
click at [642, 232] on input "[URL][DOMAIN_NAME]" at bounding box center [629, 229] width 354 height 37
